Goal: Book appointment/travel/reservation

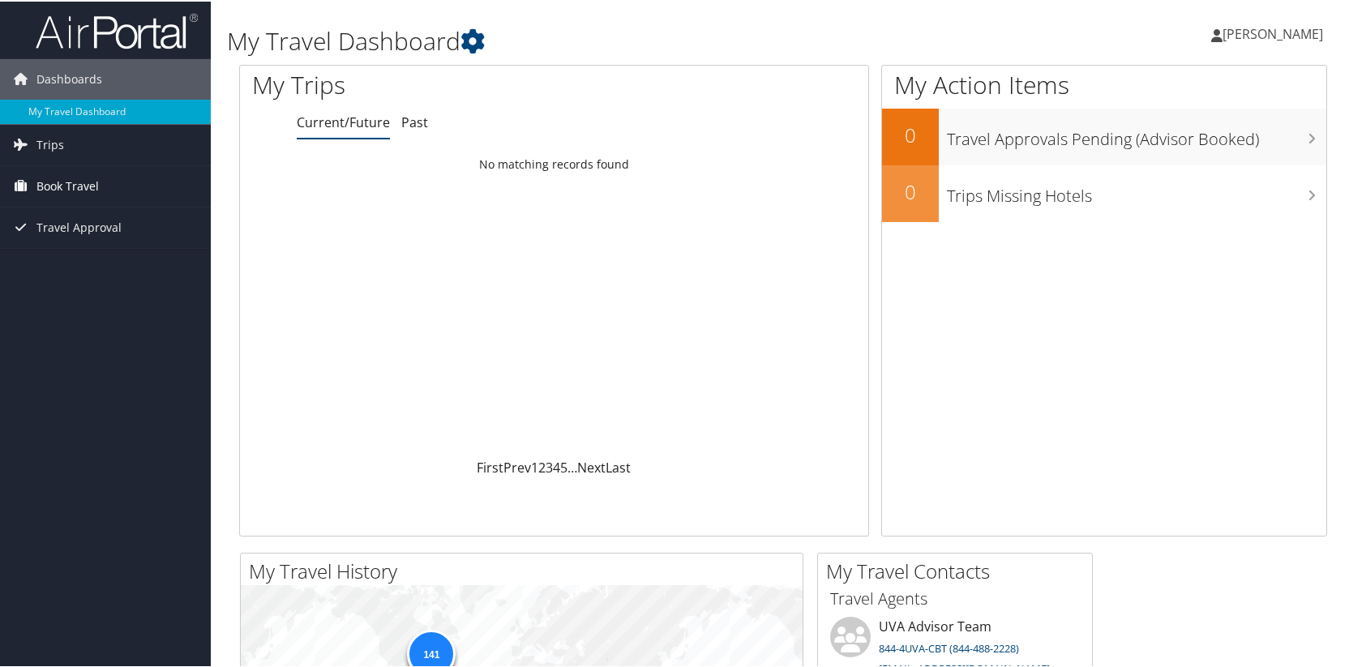
click at [76, 182] on span "Book Travel" at bounding box center [67, 185] width 62 height 41
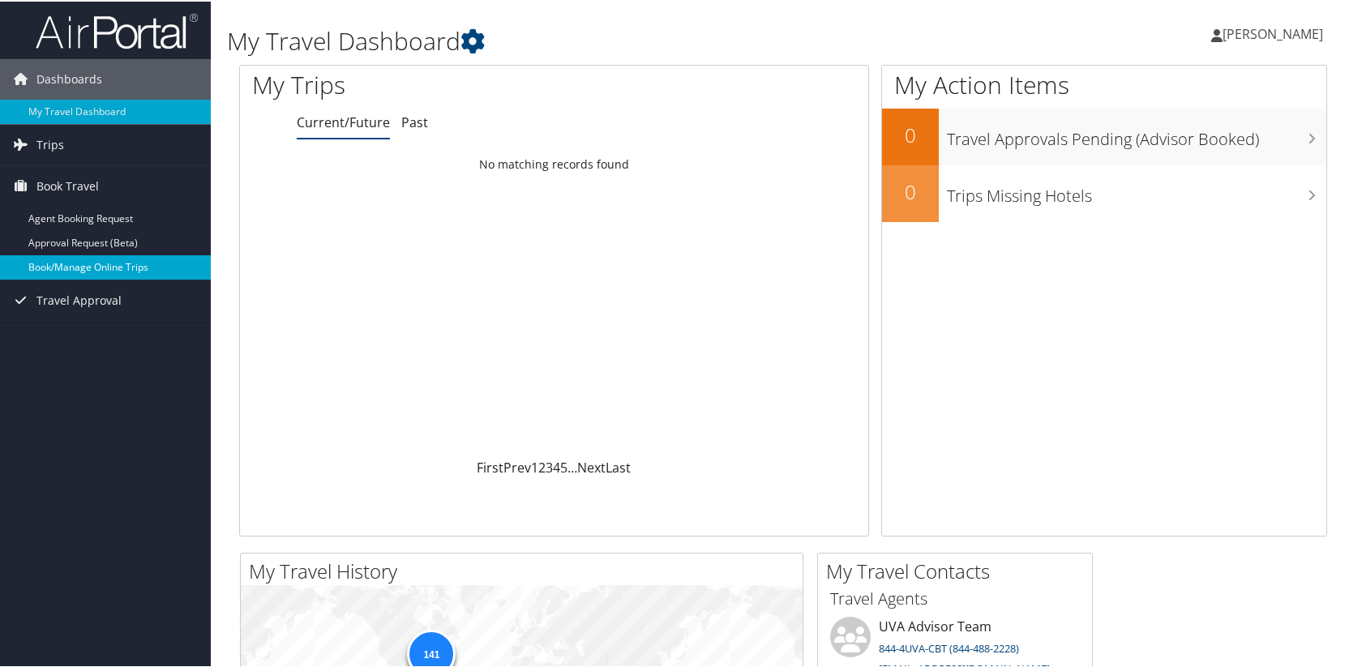
click at [92, 265] on link "Book/Manage Online Trips" at bounding box center [105, 266] width 211 height 24
